Goal: Information Seeking & Learning: Check status

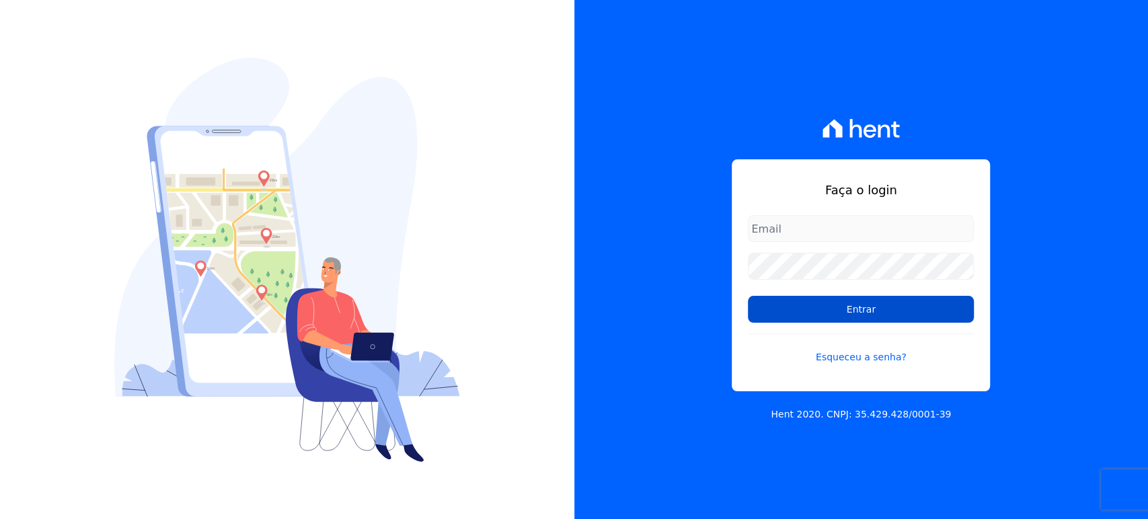
type input "[PERSON_NAME][EMAIL_ADDRESS][DOMAIN_NAME]"
click at [759, 313] on input "Entrar" at bounding box center [861, 309] width 226 height 27
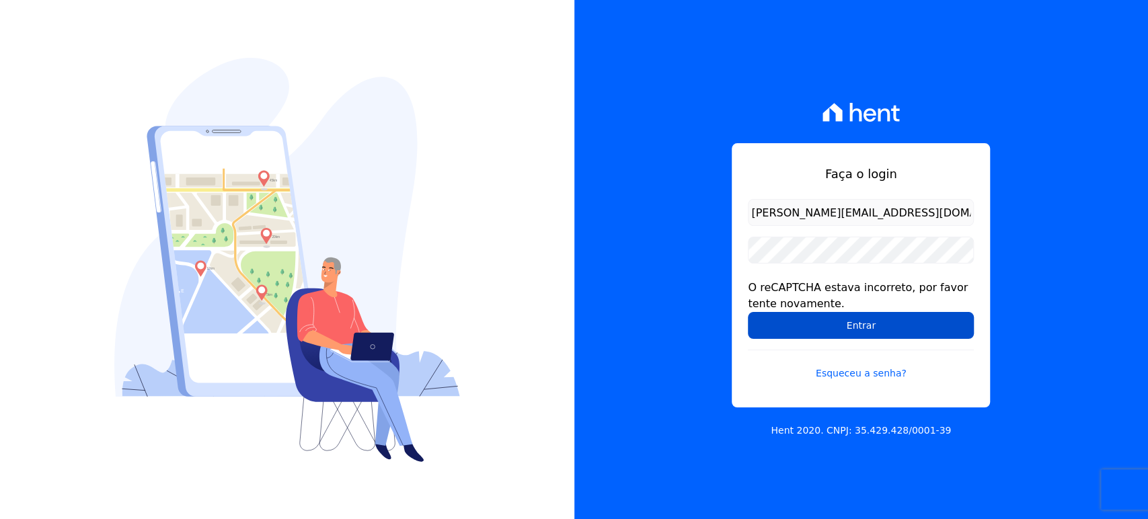
click at [857, 320] on input "Entrar" at bounding box center [861, 325] width 226 height 27
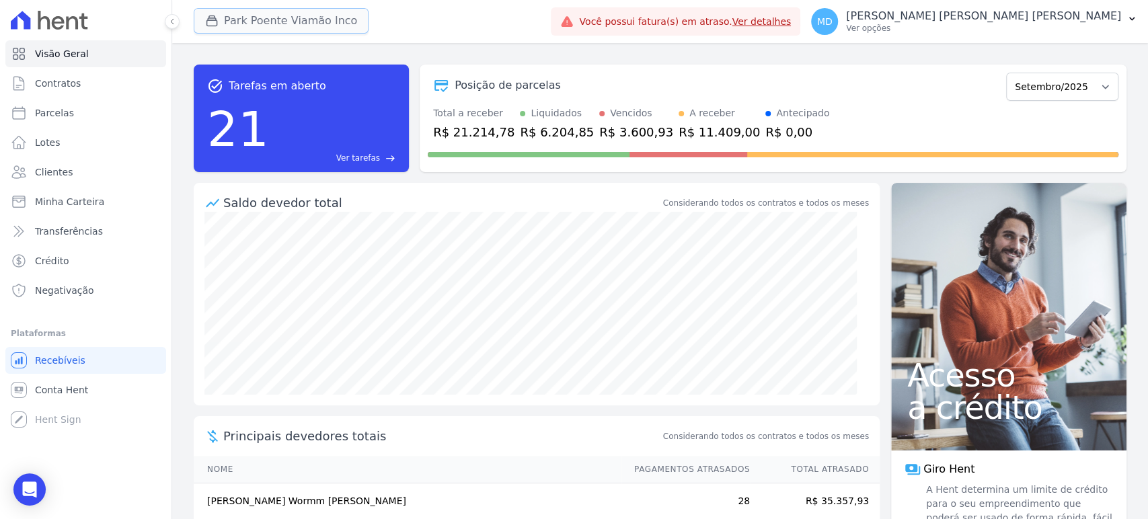
click at [282, 28] on button "Park Poente Viamão Inco" at bounding box center [281, 21] width 175 height 26
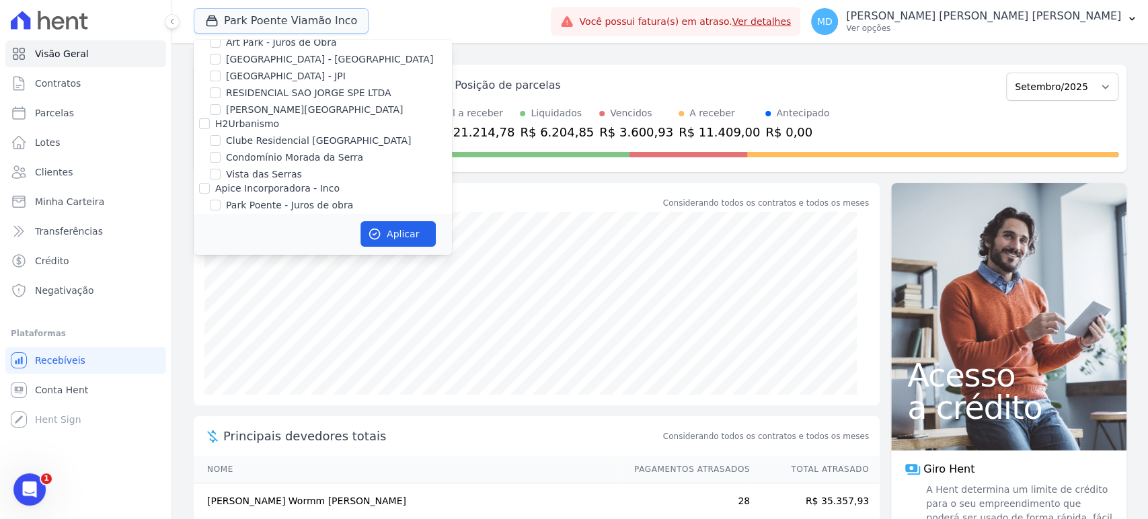
scroll to position [75, 0]
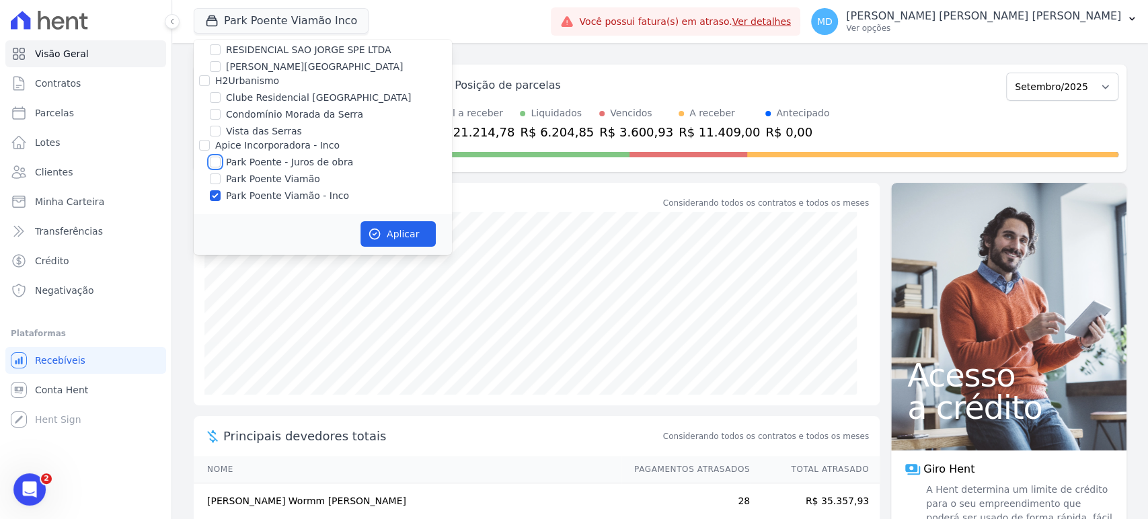
click at [213, 159] on input "Park Poente - Juros de obra" at bounding box center [215, 162] width 11 height 11
checkbox input "true"
click at [213, 177] on input "Park Poente Viamão" at bounding box center [215, 179] width 11 height 11
checkbox input "true"
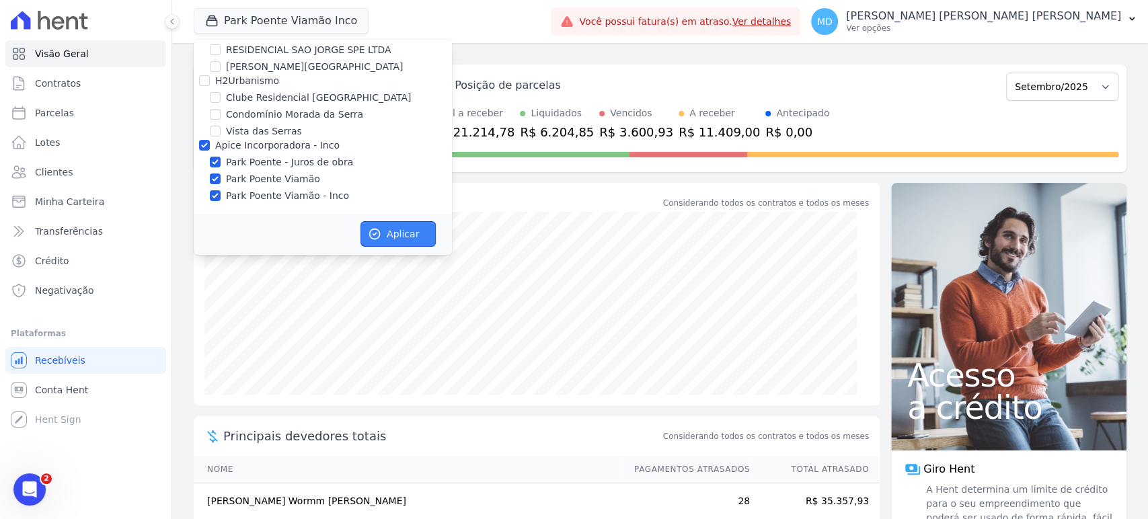
click at [389, 231] on button "Aplicar" at bounding box center [397, 234] width 75 height 26
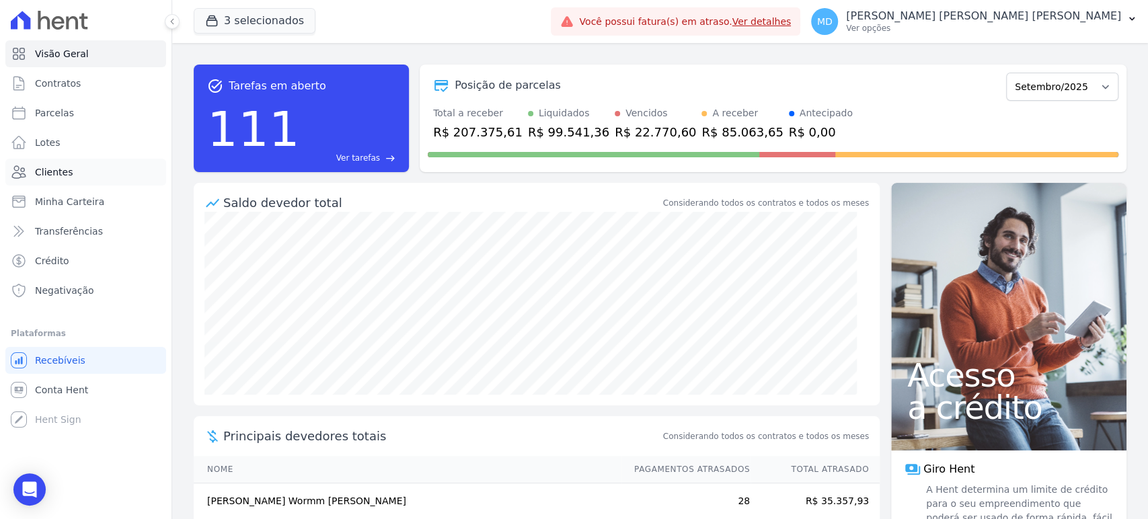
click at [59, 164] on link "Clientes" at bounding box center [85, 172] width 161 height 27
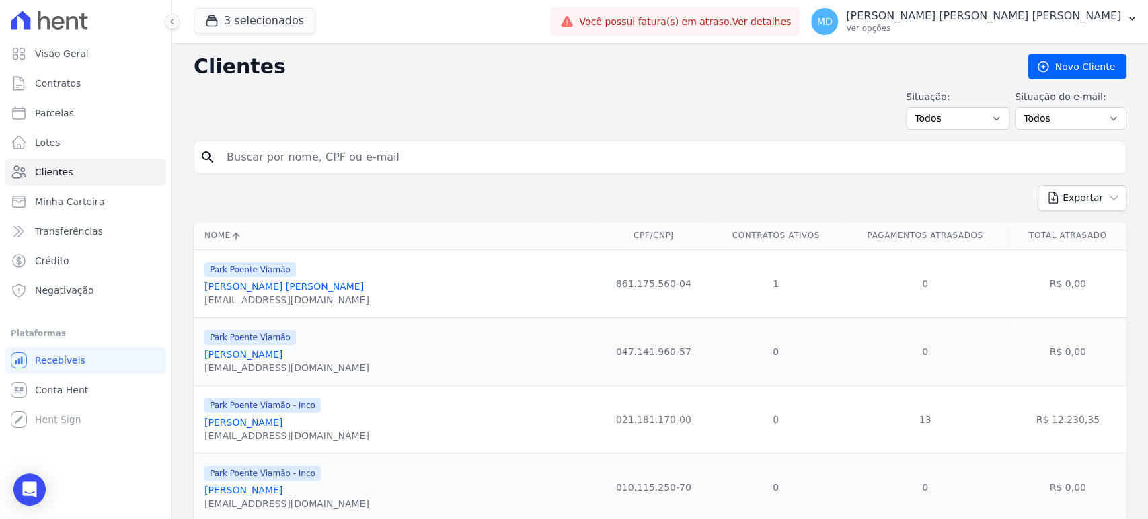
click at [332, 160] on input "search" at bounding box center [670, 157] width 902 height 27
type input "louise martins"
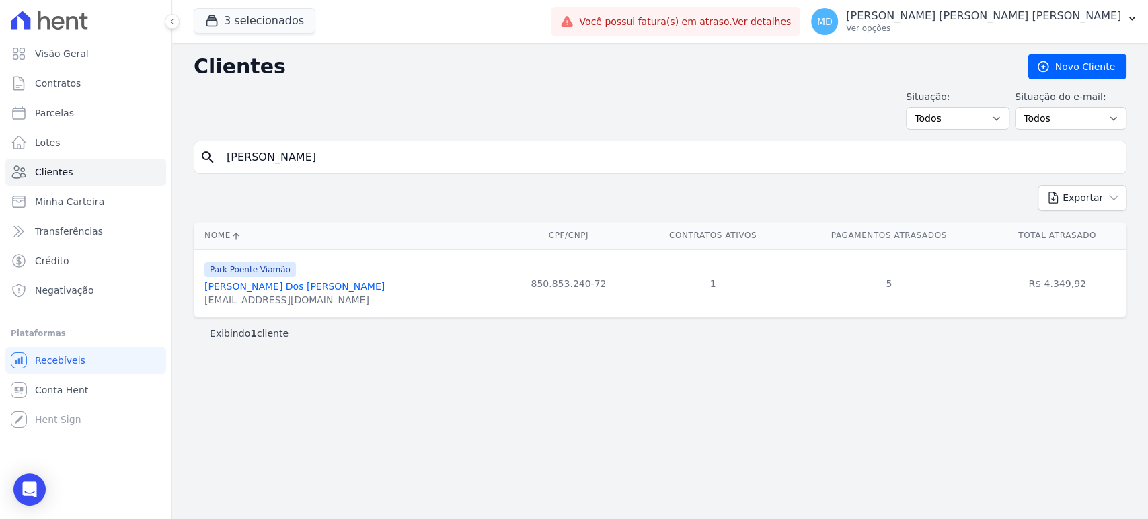
drag, startPoint x: 356, startPoint y: 289, endPoint x: 201, endPoint y: 287, distance: 154.7
click at [201, 287] on td "Park Poente Viamão Louise Martins Pereira Dos Santos louise_m.p@hotmail.com" at bounding box center [347, 284] width 307 height 68
copy link "Louise Martins Pereira Dos Santos"
click at [278, 157] on input "louise martins" at bounding box center [670, 157] width 902 height 27
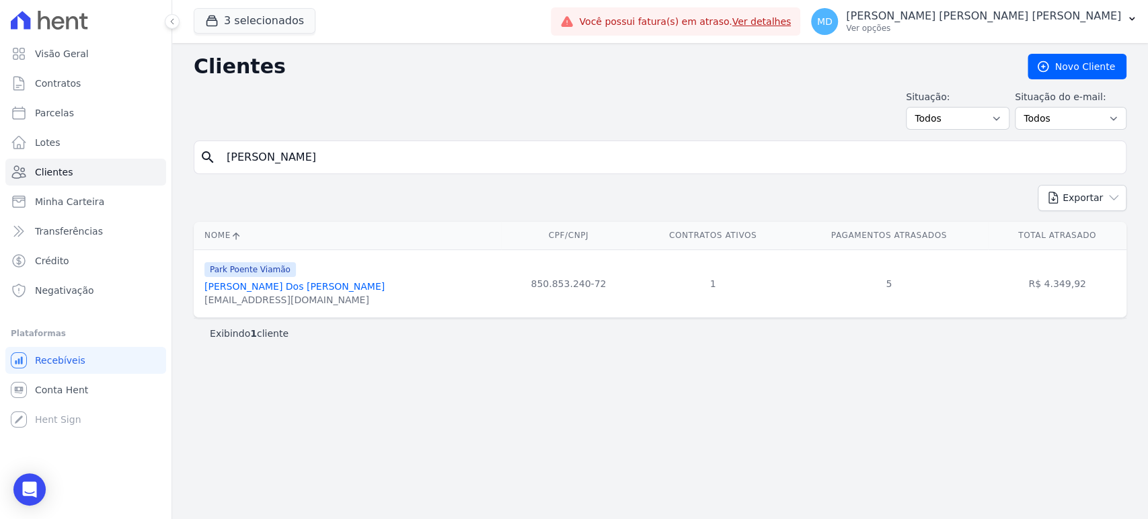
click at [278, 157] on input "louise martins" at bounding box center [670, 157] width 902 height 27
type input "FABIANE TASSO"
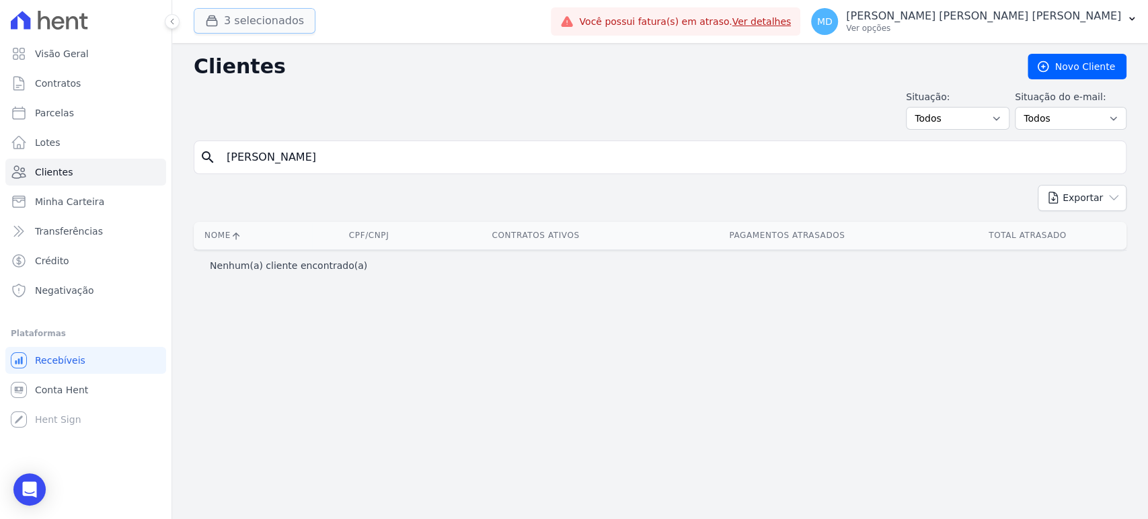
click at [267, 24] on button "3 selecionados" at bounding box center [255, 21] width 122 height 26
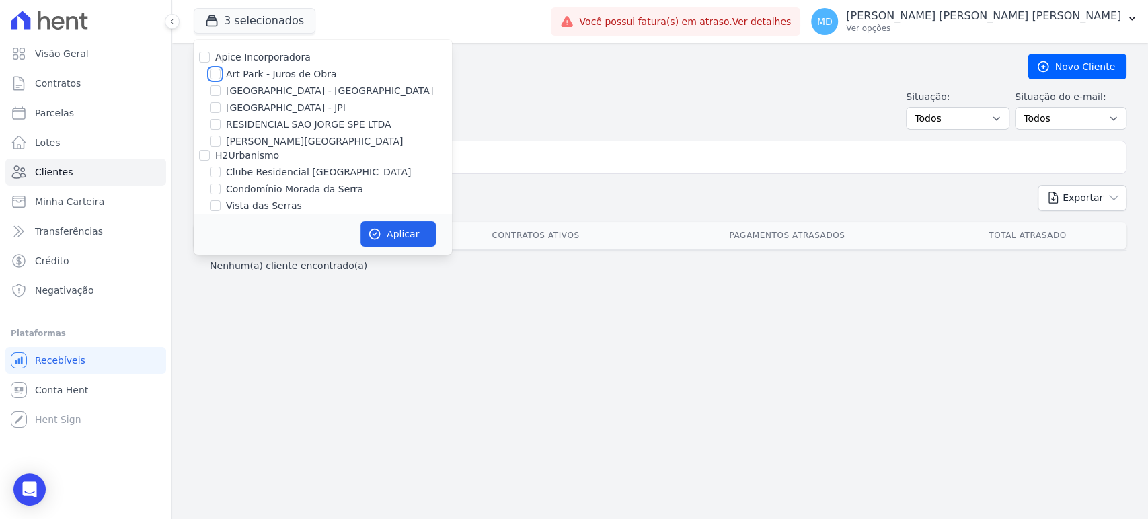
click at [215, 71] on input "Art Park - Juros de Obra" at bounding box center [215, 74] width 11 height 11
checkbox input "true"
click at [213, 91] on input "Arty Park - Gravatai" at bounding box center [215, 90] width 11 height 11
checkbox input "true"
click at [385, 223] on button "Aplicar" at bounding box center [397, 234] width 75 height 26
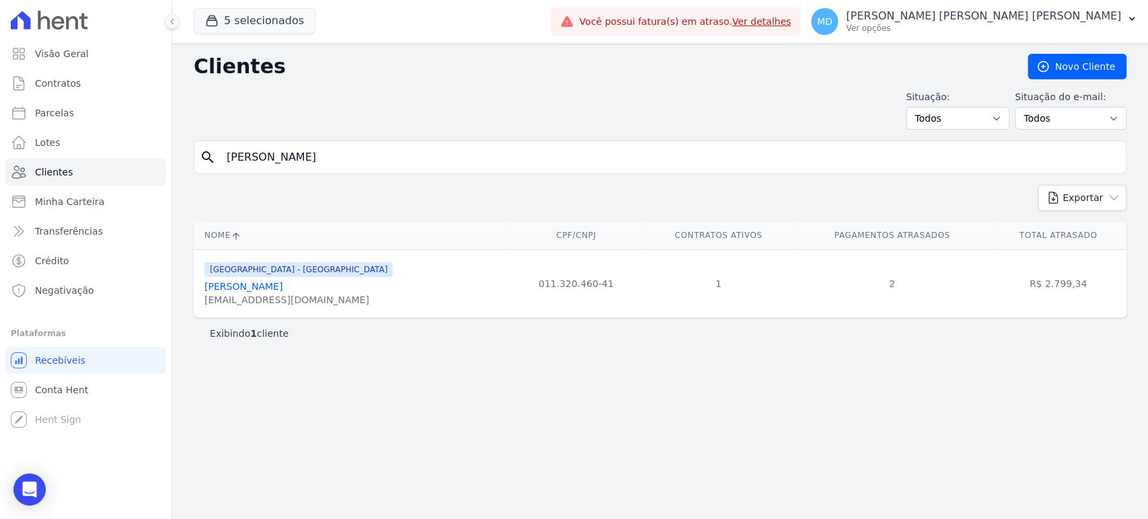
drag, startPoint x: 1019, startPoint y: 282, endPoint x: 1087, endPoint y: 284, distance: 68.0
click at [1087, 284] on td "R$ 2.799,34" at bounding box center [1058, 284] width 137 height 68
drag, startPoint x: 309, startPoint y: 160, endPoint x: 204, endPoint y: 156, distance: 104.3
click at [204, 156] on div "search FABIANE TASSO" at bounding box center [660, 158] width 933 height 34
type input "MARIA DA CONCEIÇÃO"
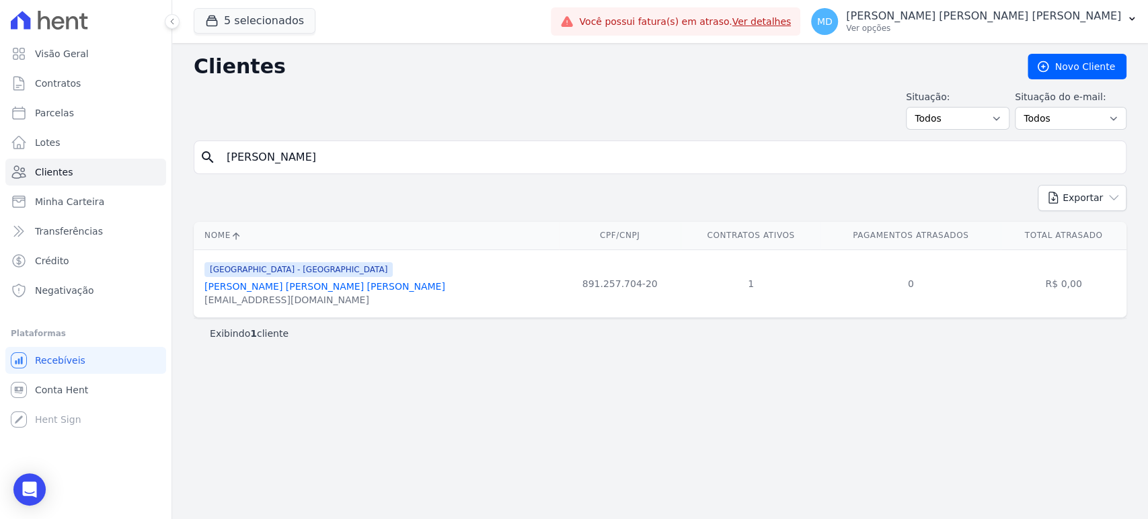
click at [287, 164] on input "MARIA DA CONCEIÇÃO" at bounding box center [670, 157] width 902 height 27
click at [287, 164] on input "FA" at bounding box center [670, 157] width 902 height 27
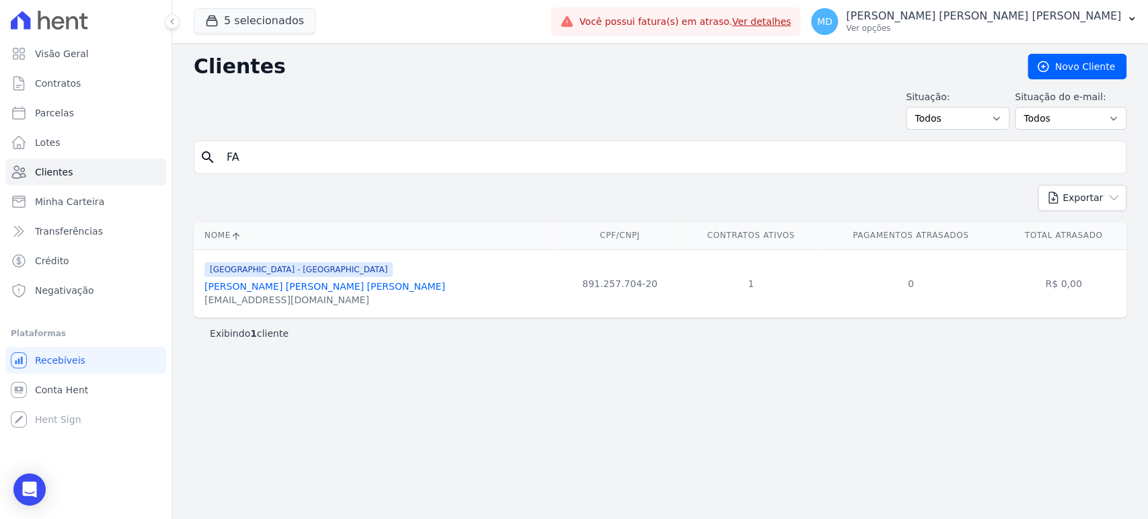
click at [287, 164] on input "FA" at bounding box center [670, 157] width 902 height 27
click at [277, 155] on input "FA" at bounding box center [670, 157] width 902 height 27
click at [250, 160] on input "FA" at bounding box center [670, 157] width 902 height 27
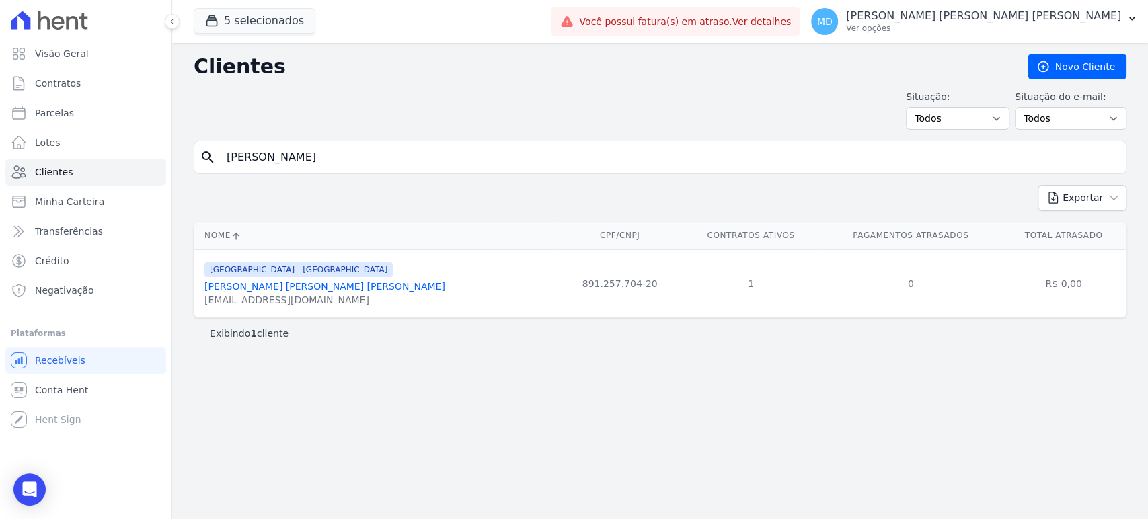
type input "FABIANE TASSO"
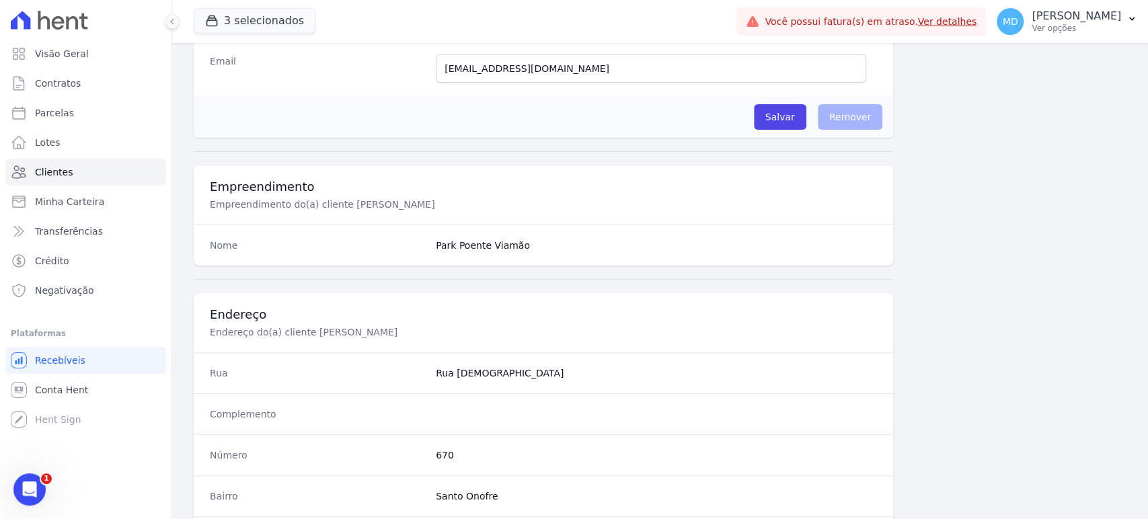
scroll to position [736, 0]
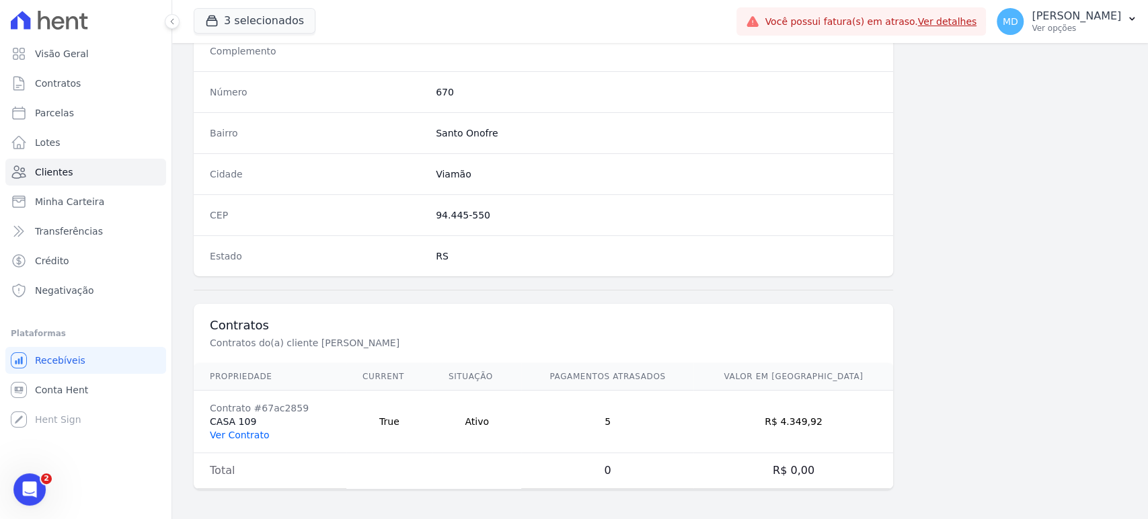
click at [238, 433] on link "Ver Contrato" at bounding box center [239, 435] width 59 height 11
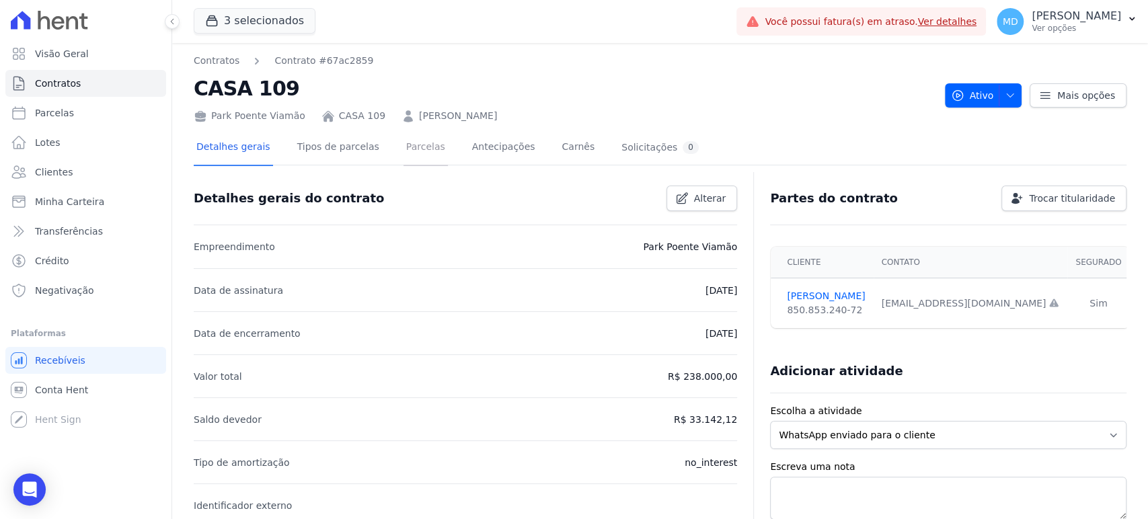
click at [404, 139] on link "Parcelas" at bounding box center [426, 148] width 44 height 36
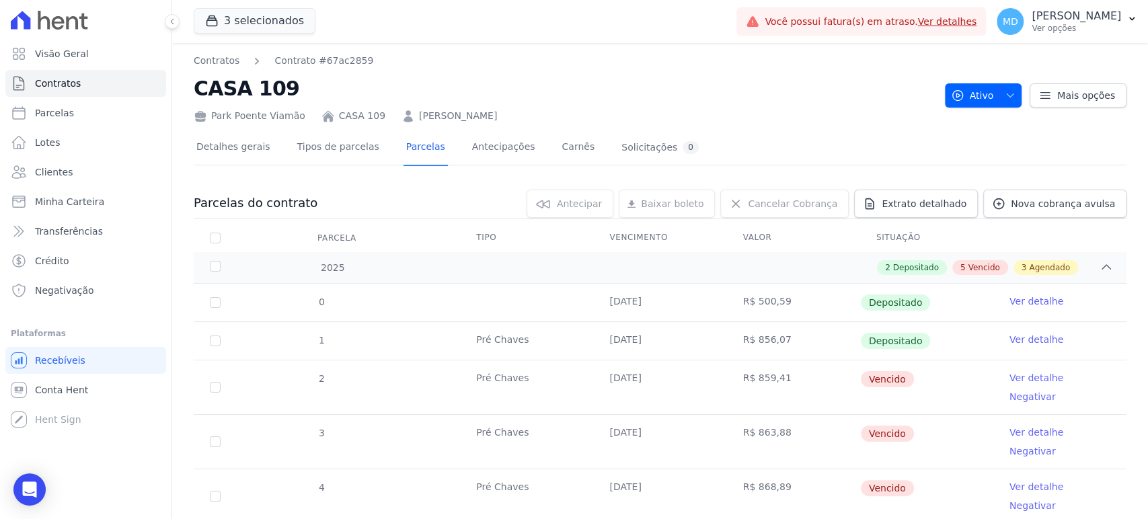
scroll to position [149, 0]
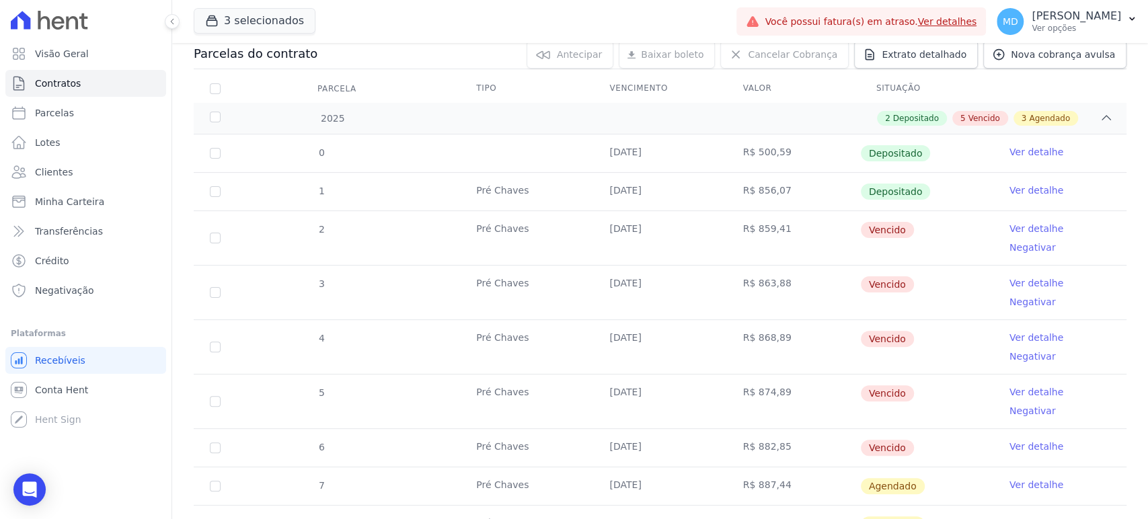
drag, startPoint x: 600, startPoint y: 227, endPoint x: 652, endPoint y: 359, distance: 142.3
click at [652, 359] on tbody "0 21/03/2025 R$ 500,59 Depositado Ver detalhe 1 Pré Chaves 10/04/2025 R$ 856,07…" at bounding box center [660, 358] width 933 height 447
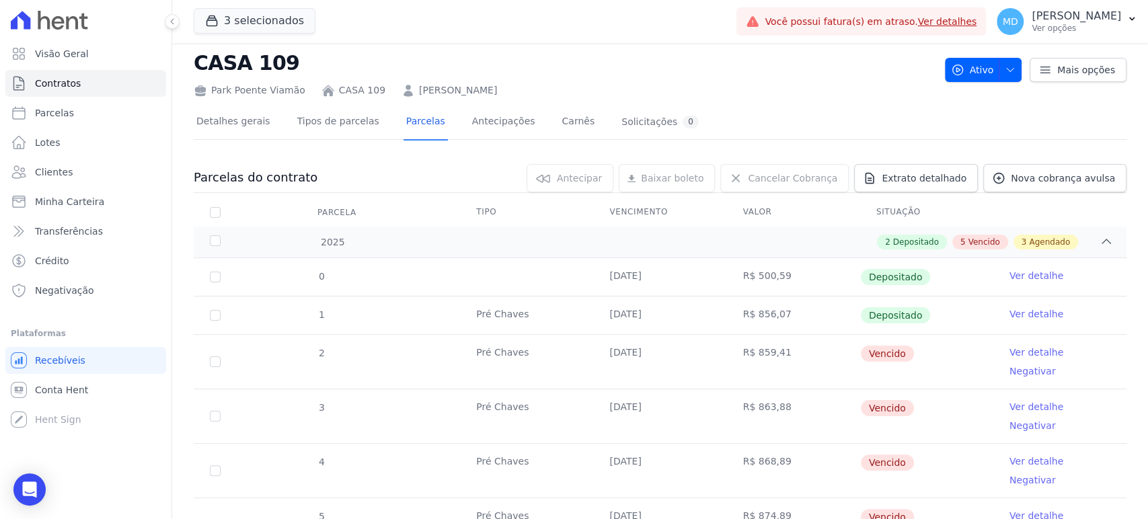
scroll to position [0, 0]
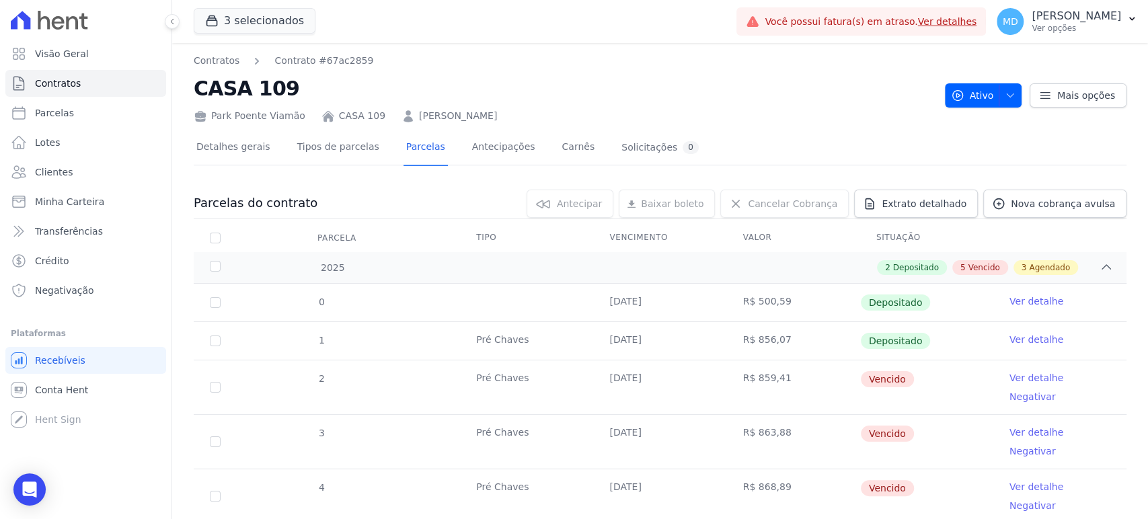
click at [742, 117] on div "Park Poente Viamão CASA 109 LOUISE MARTINS PEREIRA DOS SANTOS" at bounding box center [564, 114] width 741 height 20
